Goal: Browse casually: Explore the website without a specific task or goal

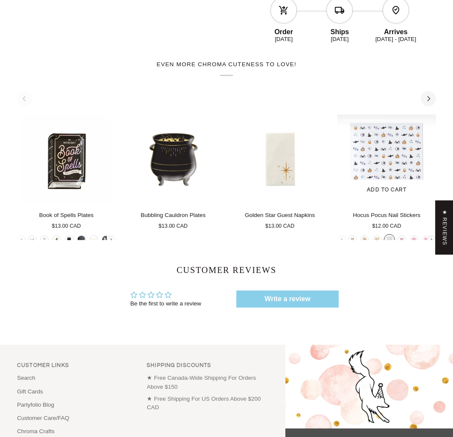
scroll to position [319, 0]
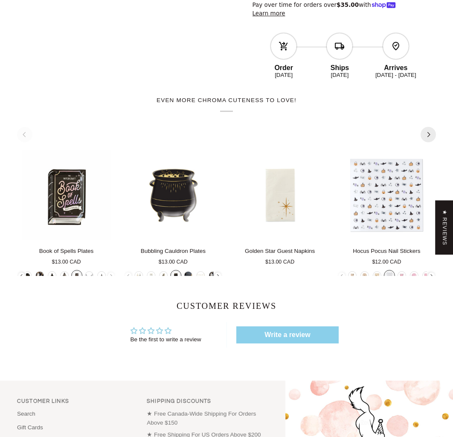
click at [426, 132] on icon "Next" at bounding box center [429, 135] width 6 height 6
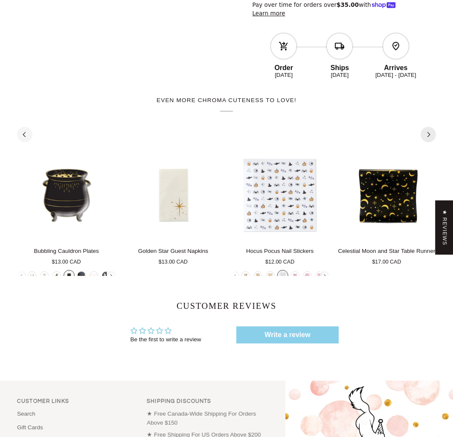
click at [426, 132] on icon "Next" at bounding box center [429, 135] width 6 height 6
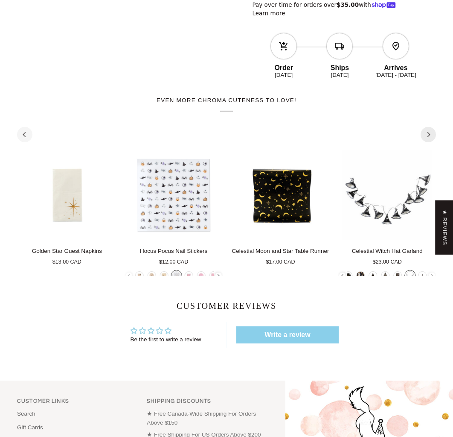
click at [426, 132] on icon "Next" at bounding box center [429, 135] width 6 height 6
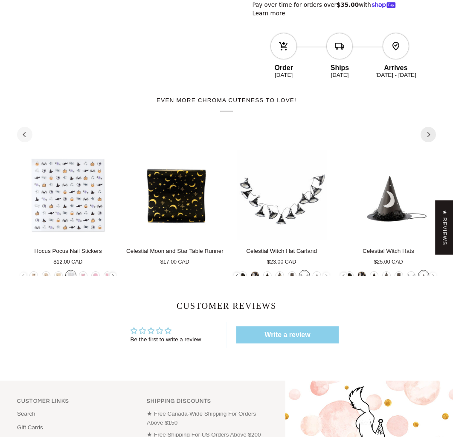
click at [426, 132] on icon "Next" at bounding box center [429, 135] width 6 height 6
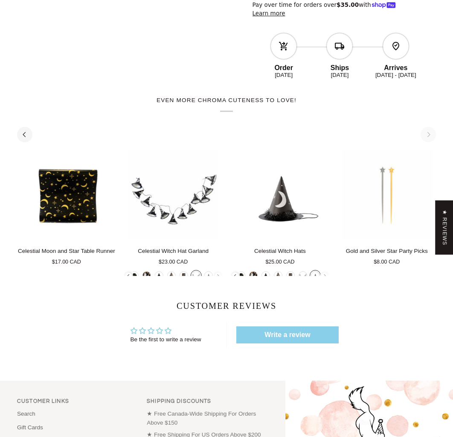
click at [426, 131] on div "See all See all 1 2 3 4 5 6 Add to cart" at bounding box center [226, 203] width 419 height 144
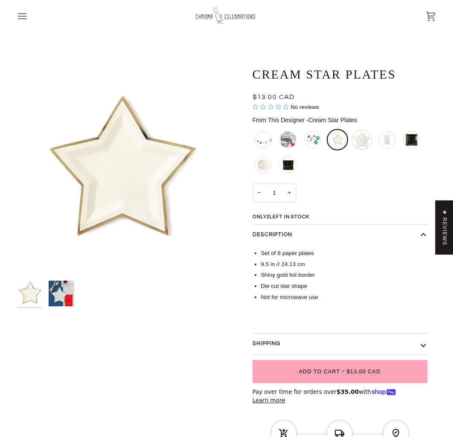
scroll to position [2, 0]
click at [360, 144] on div "White and Gold Star Plates" at bounding box center [362, 139] width 20 height 20
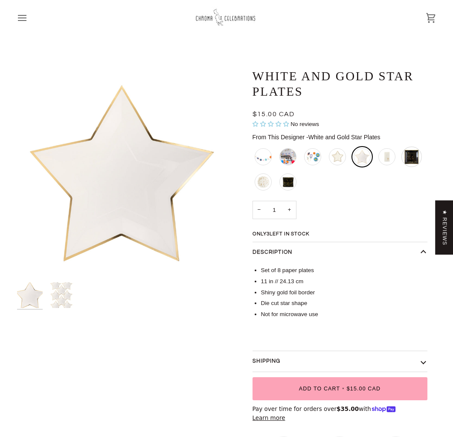
click at [409, 158] on div "Starry Scalloped Square Plates - Large" at bounding box center [412, 156] width 20 height 20
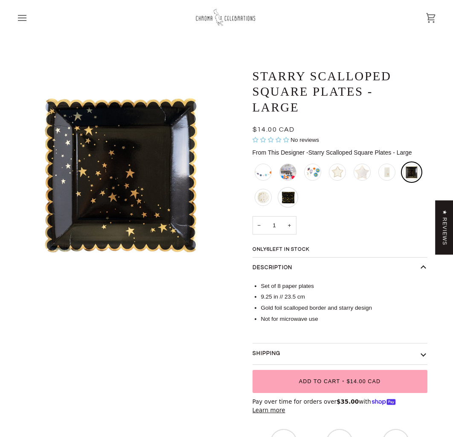
click at [283, 203] on div "Celestial Moon and Star Table Runner" at bounding box center [288, 197] width 20 height 20
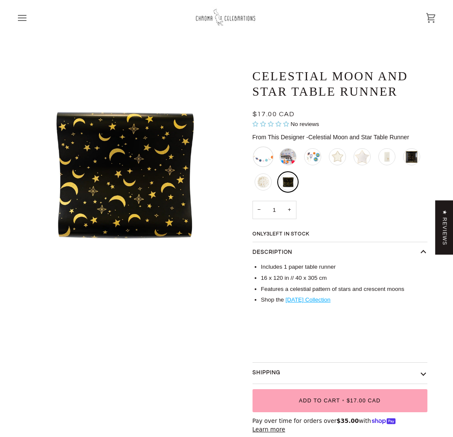
click at [264, 154] on div "Outer Space Rocket Banner" at bounding box center [263, 156] width 20 height 20
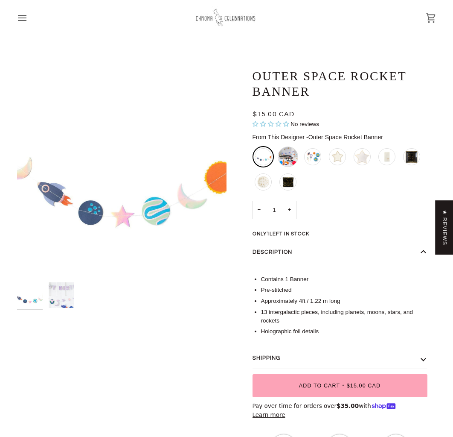
click at [281, 156] on div "Love You To The Moon Rocket Mini Banner Set" at bounding box center [288, 156] width 20 height 20
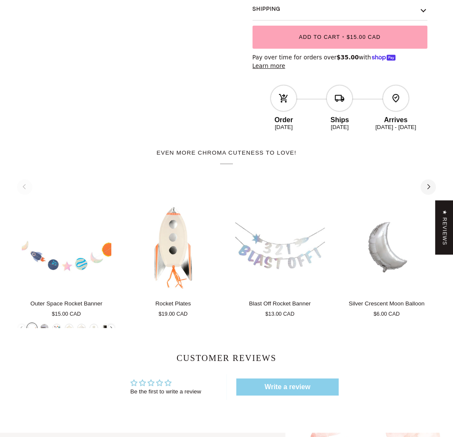
scroll to position [403, 0]
